Goal: Task Accomplishment & Management: Use online tool/utility

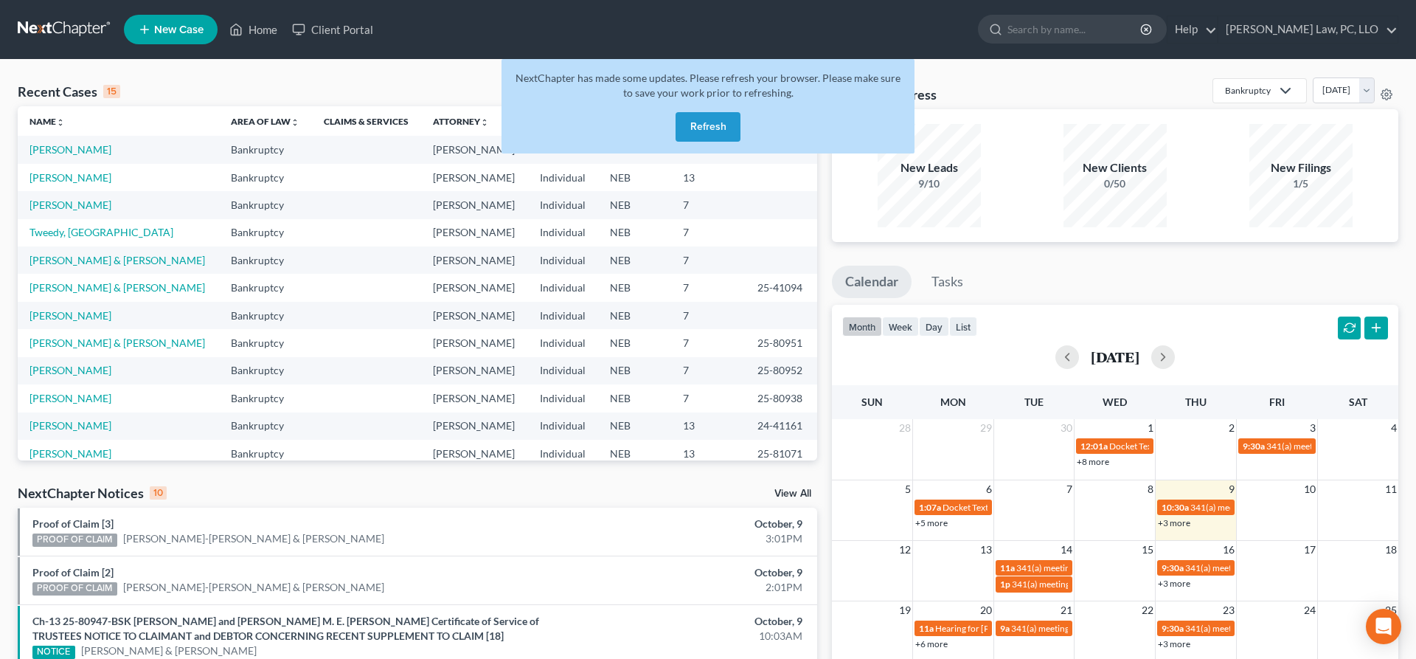
click at [723, 130] on button "Refresh" at bounding box center [708, 127] width 65 height 30
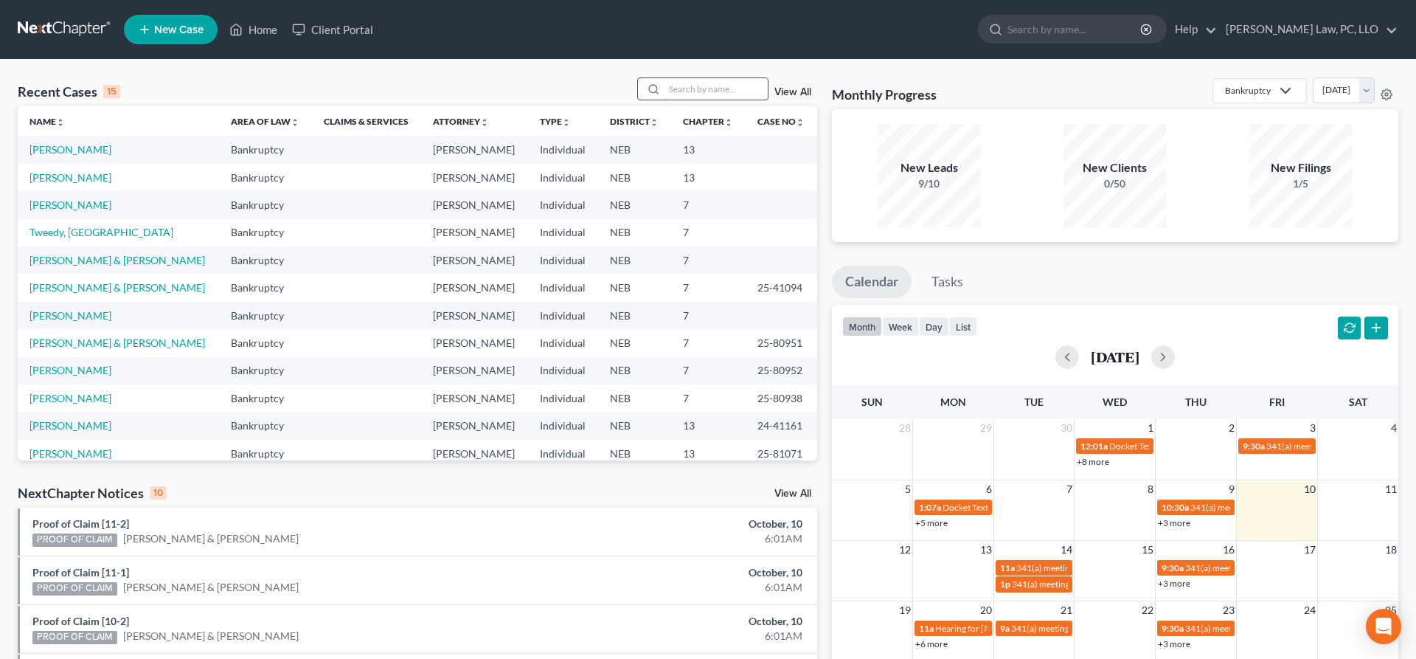
click at [699, 92] on input "search" at bounding box center [716, 88] width 103 height 21
type input "jazmine"
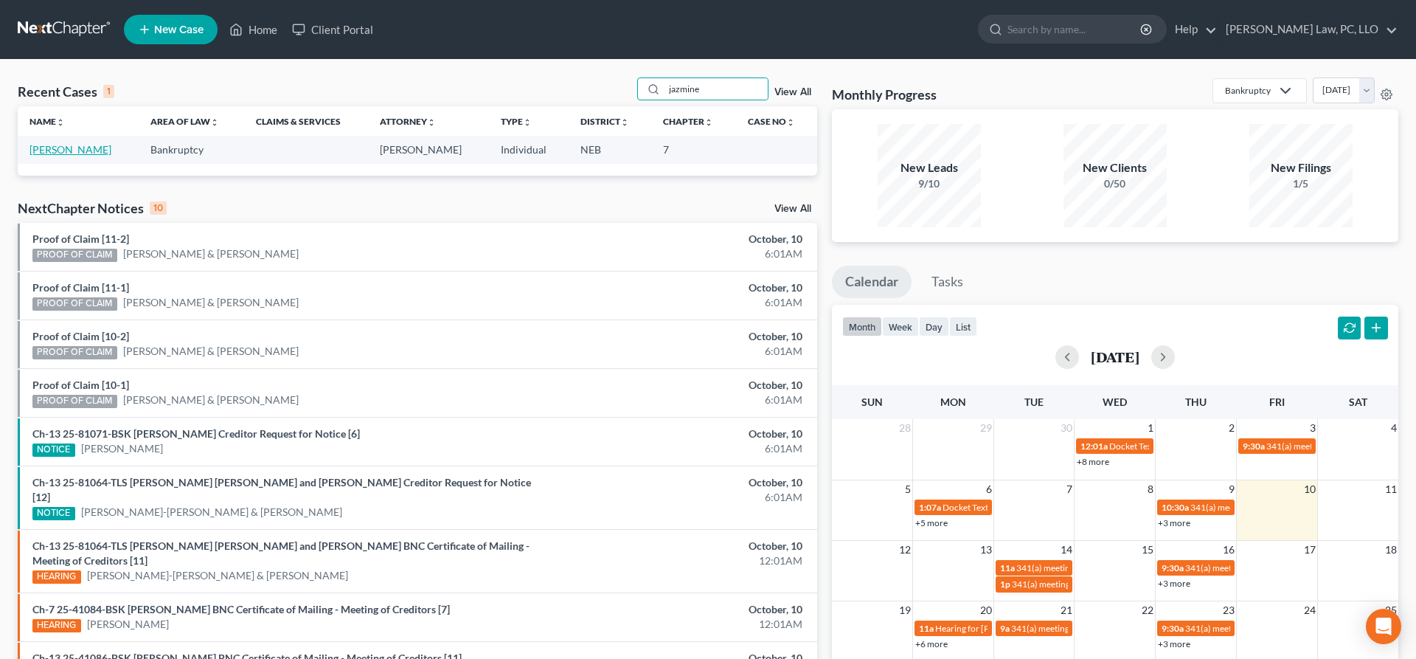
click at [75, 147] on link "Rose, Jazmine" at bounding box center [71, 149] width 82 height 13
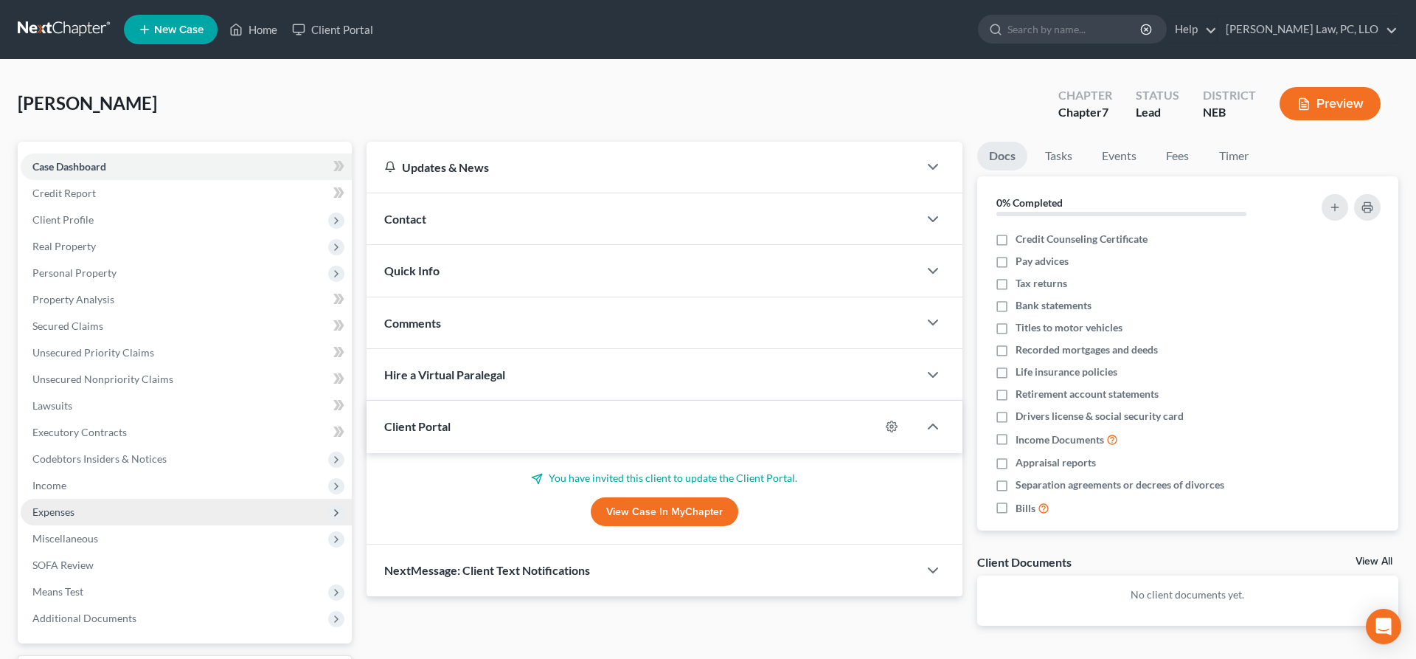
click at [78, 509] on span "Expenses" at bounding box center [186, 512] width 331 height 27
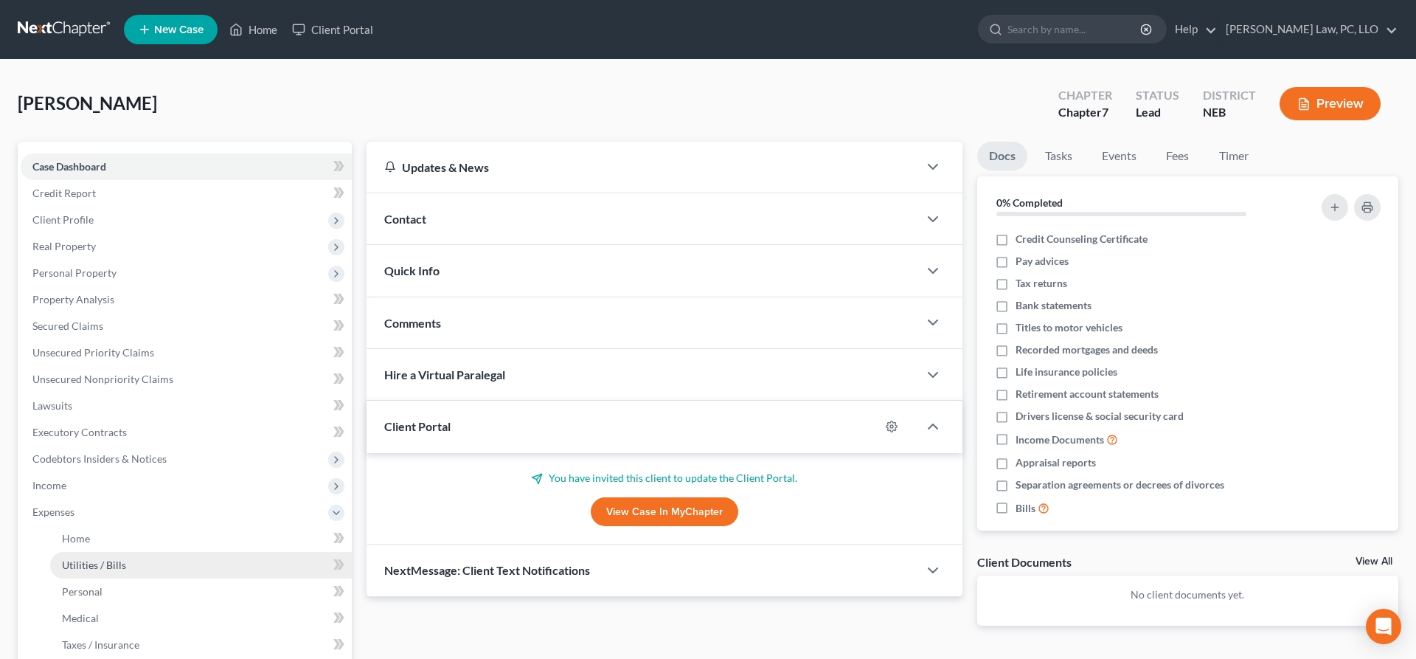
click at [124, 566] on span "Utilities / Bills" at bounding box center [94, 564] width 64 height 13
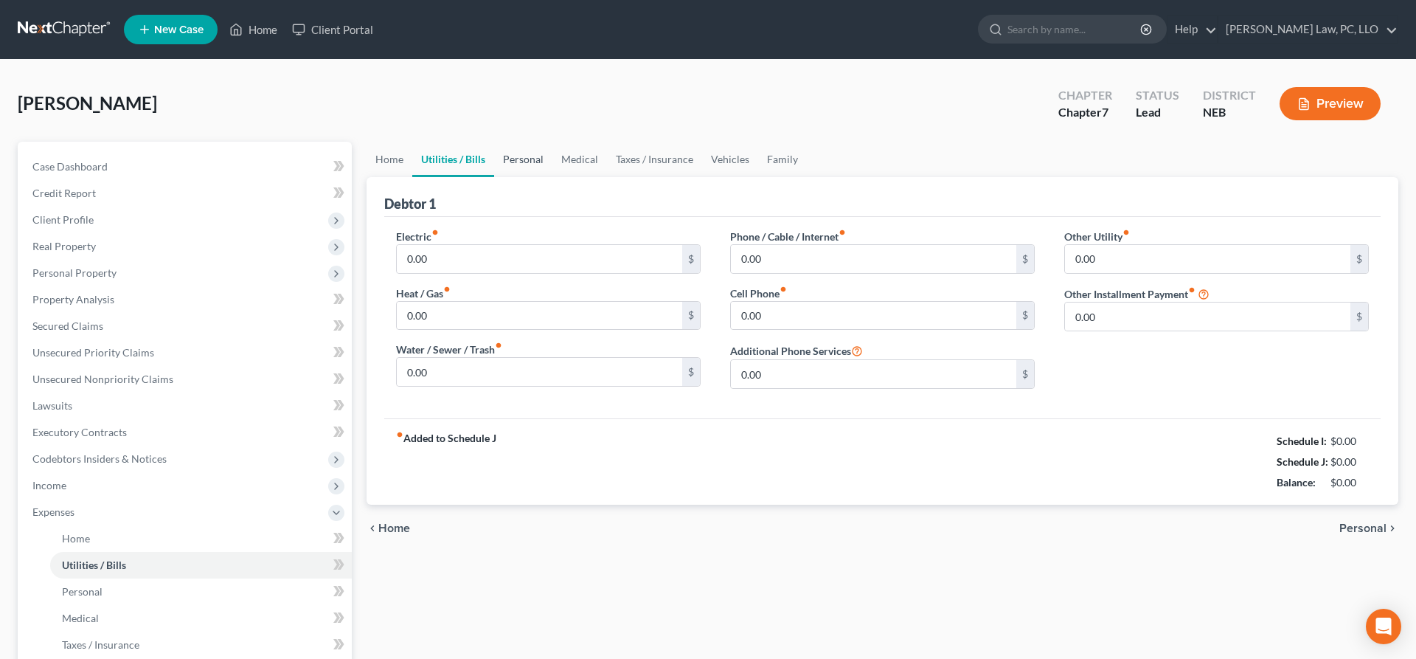
click at [510, 159] on link "Personal" at bounding box center [523, 159] width 58 height 35
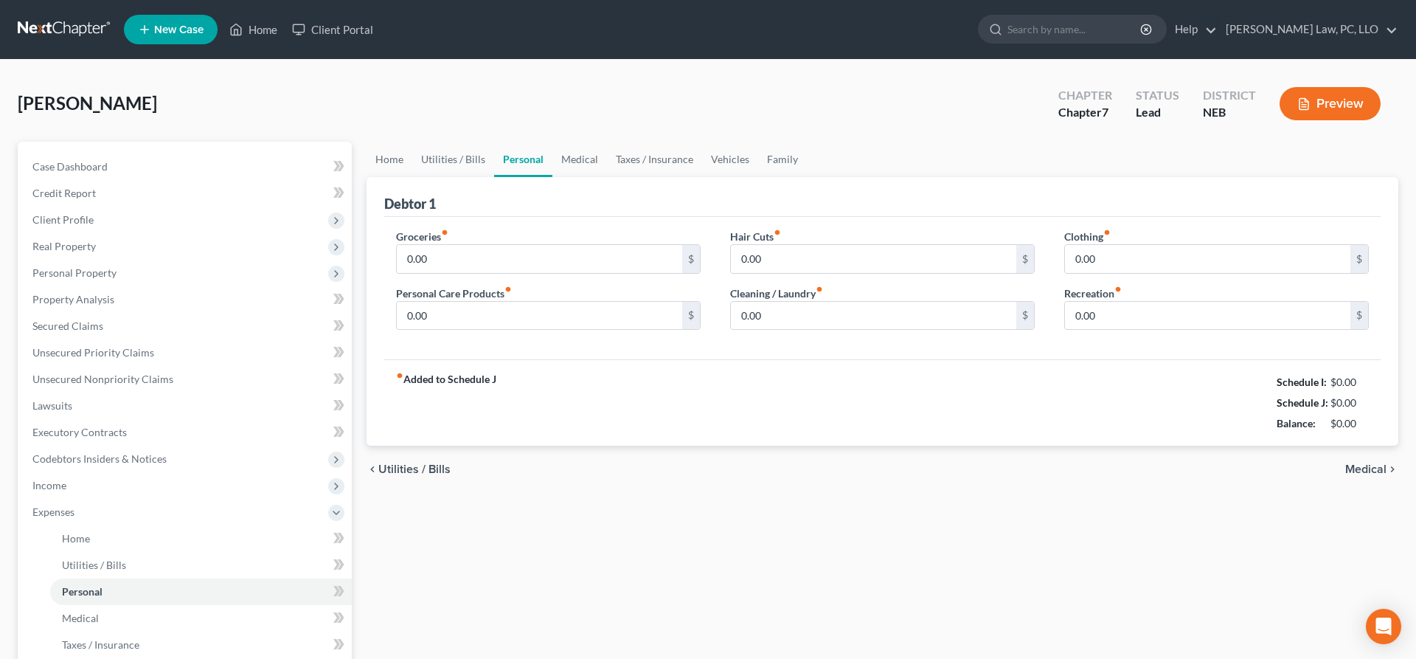
click at [353, 155] on div "Case Dashboard Payments Invoices Payments Payments Credit Report Client Profile" at bounding box center [184, 528] width 349 height 772
click at [389, 156] on link "Home" at bounding box center [390, 159] width 46 height 35
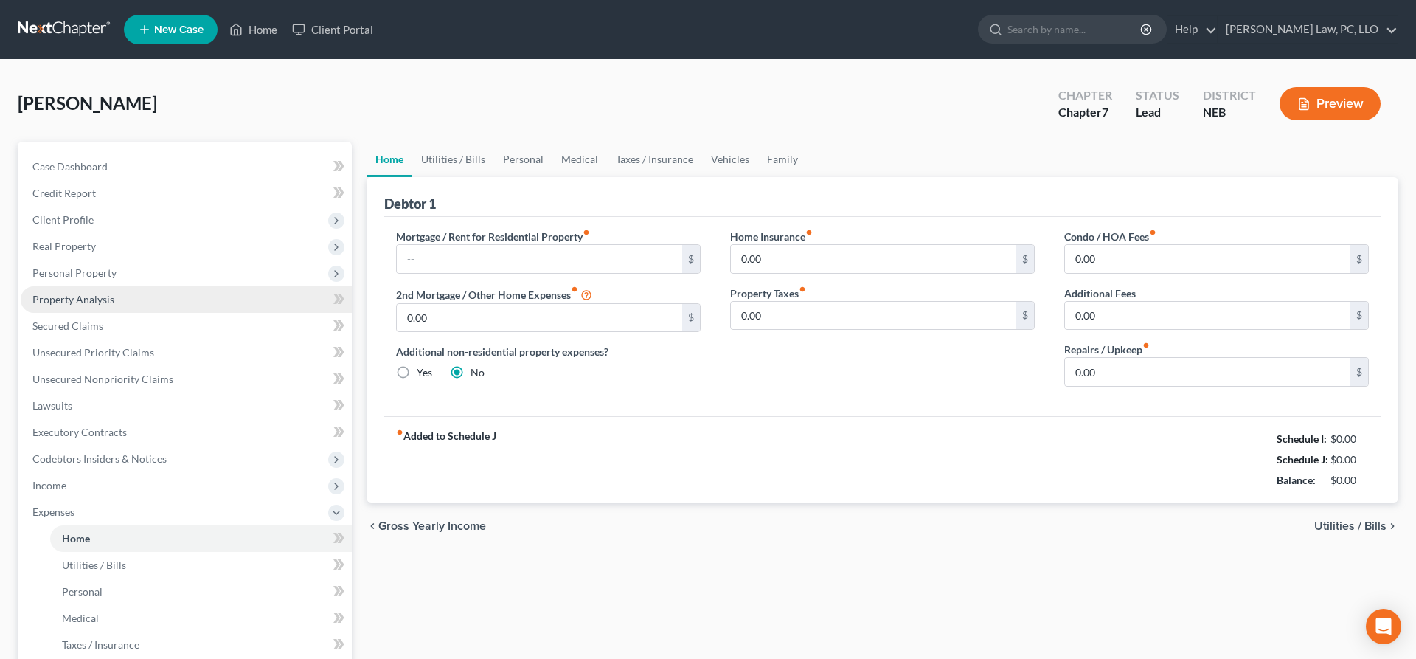
click at [117, 302] on link "Property Analysis" at bounding box center [186, 299] width 331 height 27
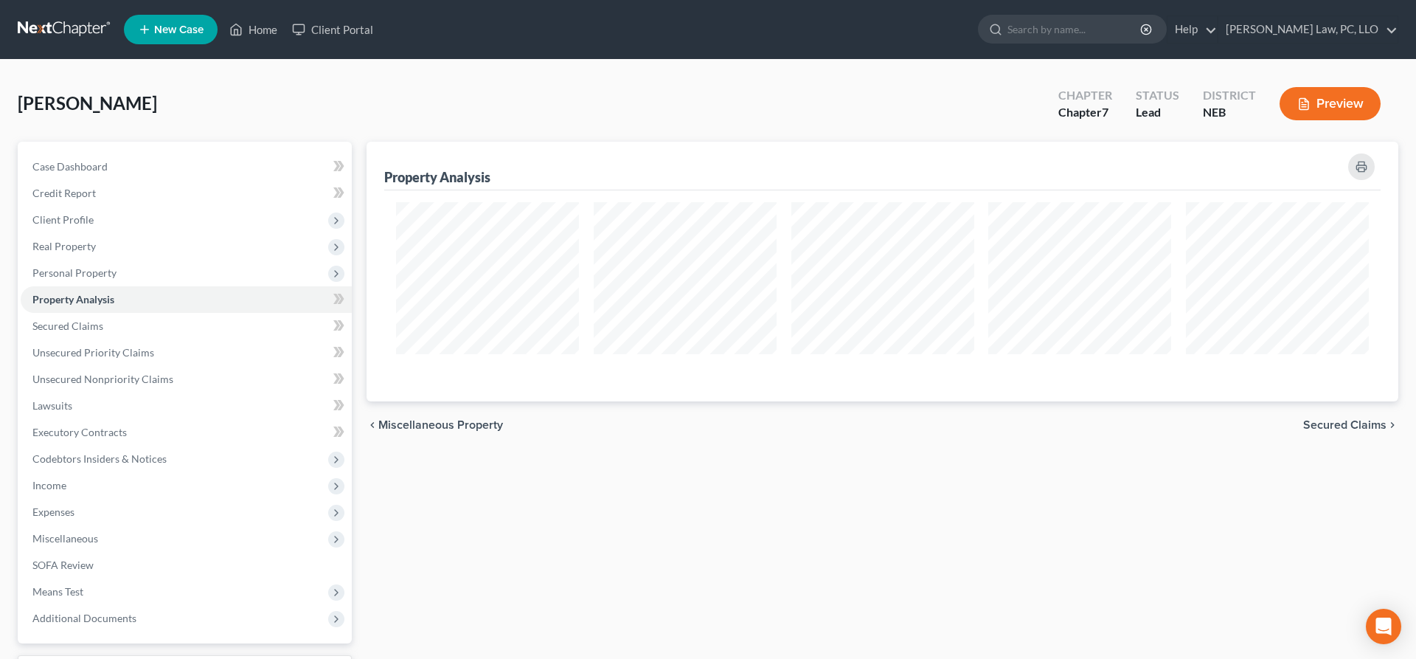
scroll to position [260, 1032]
click at [257, 36] on link "Home" at bounding box center [253, 29] width 63 height 27
